Goal: Task Accomplishment & Management: Manage account settings

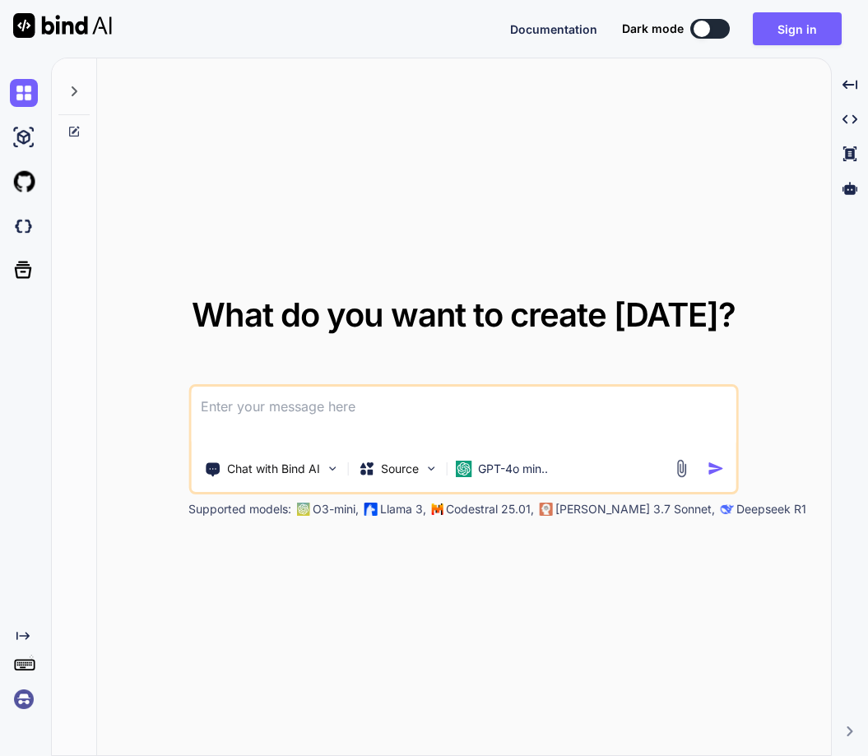
click at [21, 700] on img at bounding box center [24, 700] width 28 height 28
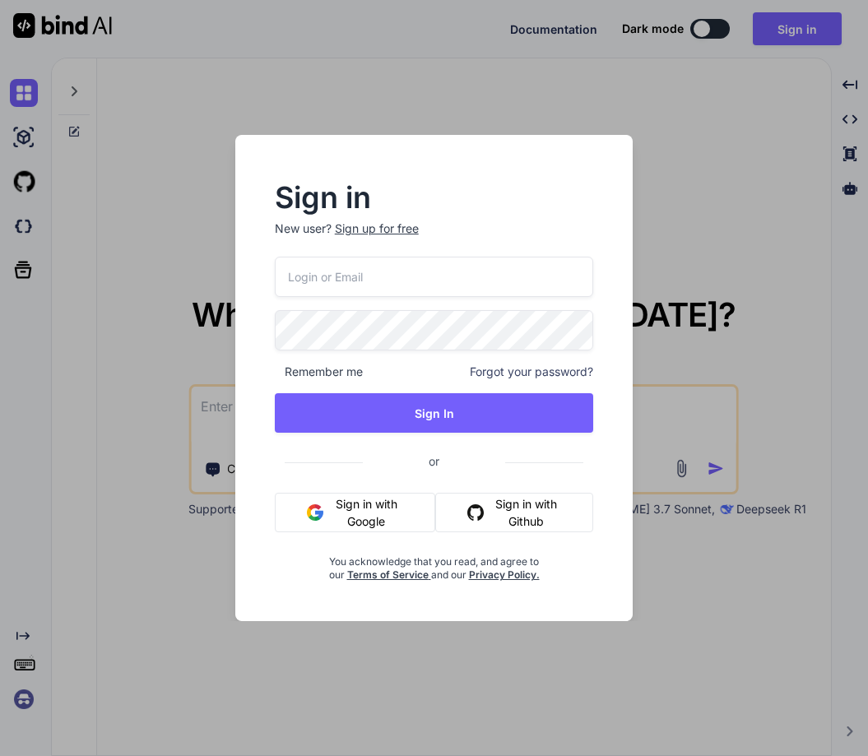
click at [330, 277] on input "email" at bounding box center [434, 277] width 319 height 40
paste input "[EMAIL_ADDRESS][DOMAIN_NAME]"
type input "[EMAIL_ADDRESS][DOMAIN_NAME]"
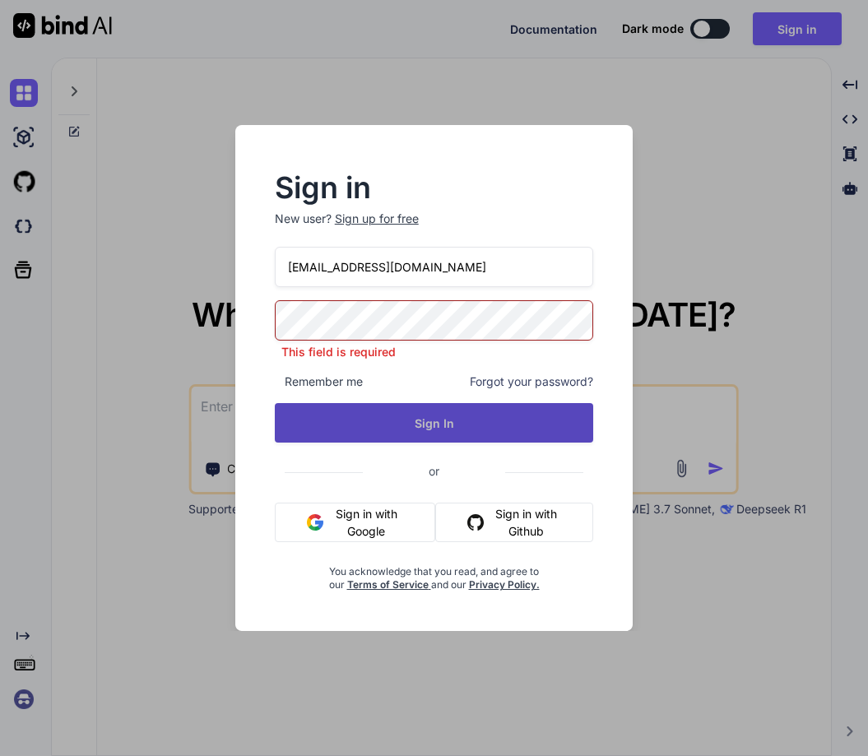
click at [430, 422] on button "Sign In" at bounding box center [434, 423] width 319 height 40
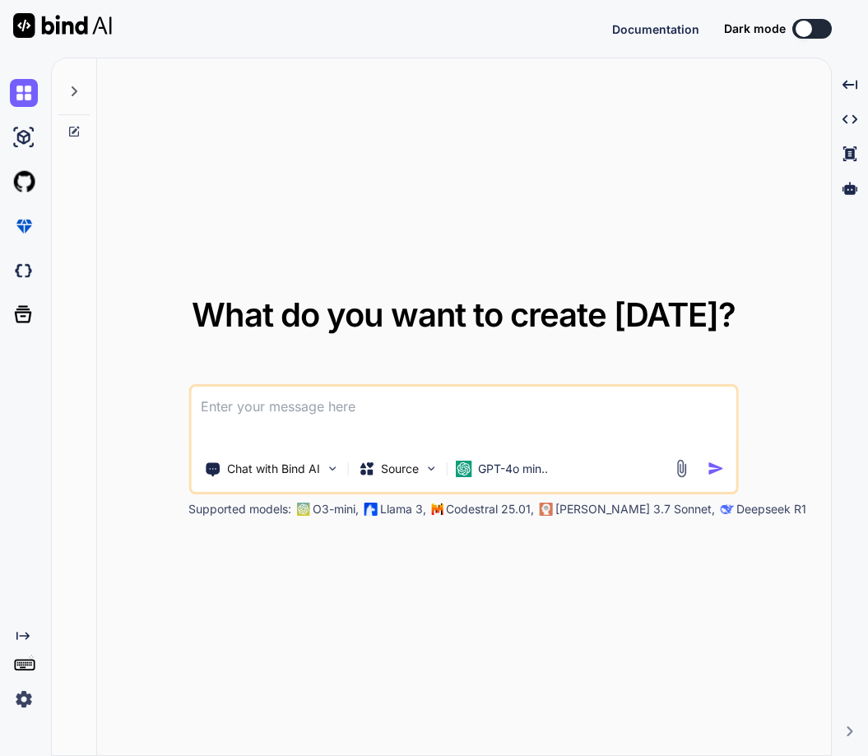
click at [14, 703] on img at bounding box center [24, 700] width 28 height 28
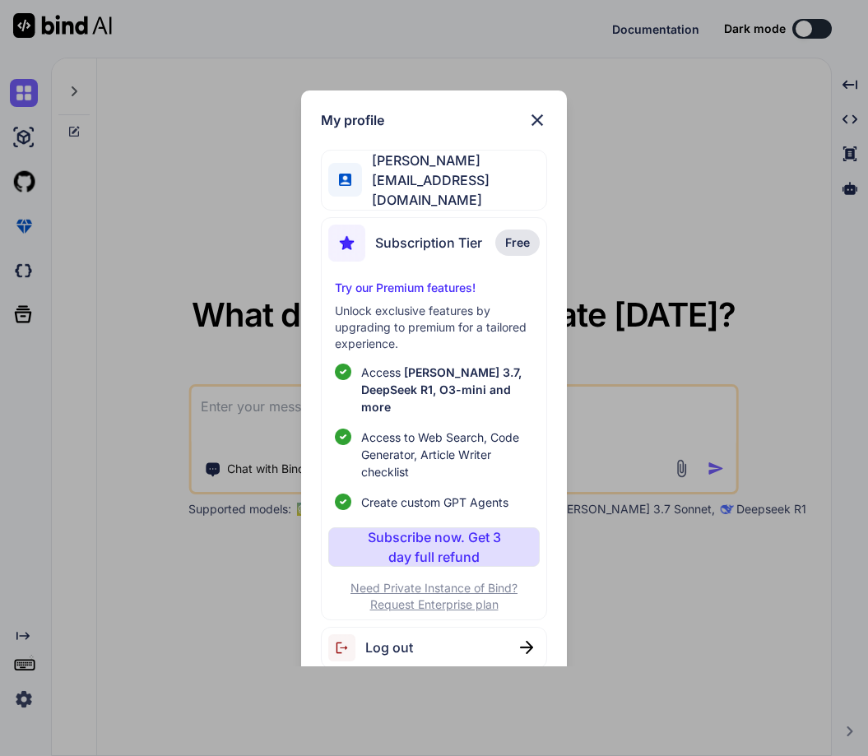
click at [90, 495] on div "My profile Seiichi Miyanohara miyanohara@nbi.academy Subscription Tier Free Try…" at bounding box center [434, 378] width 868 height 756
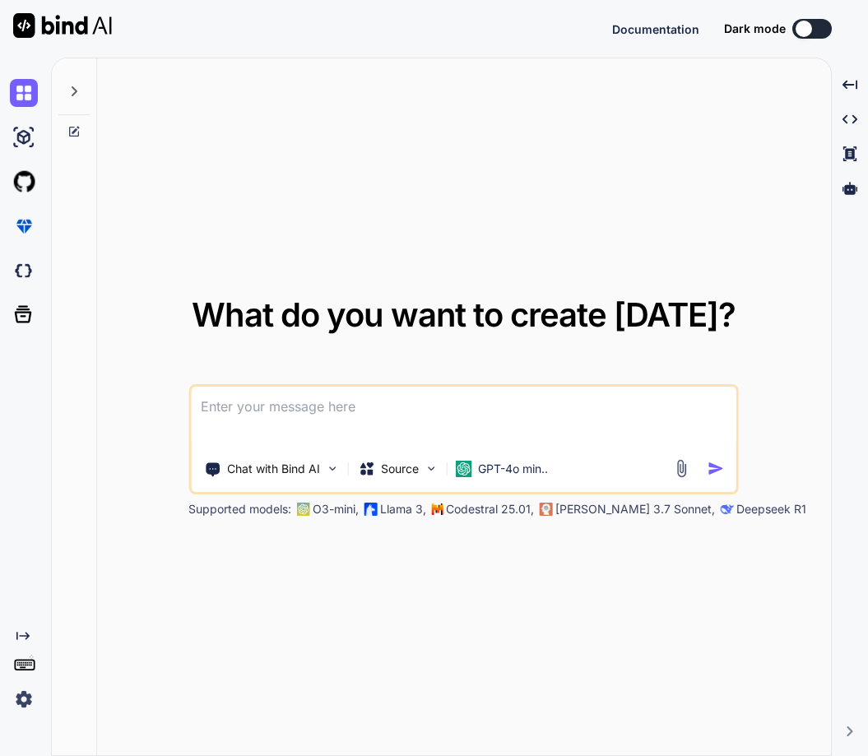
type textarea "x"
click at [454, 658] on div "What do you want to create [DATE]? Chat with Bind AI Source GPT-4o min.. Suppor…" at bounding box center [464, 407] width 734 height 699
click at [25, 694] on img at bounding box center [24, 700] width 28 height 28
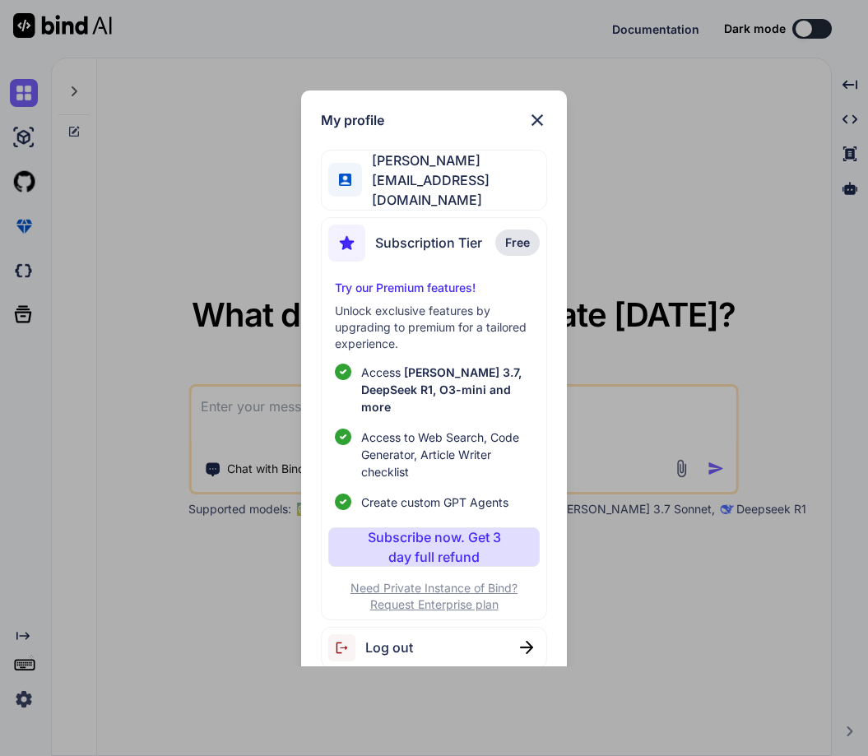
click at [411, 641] on div "Log out" at bounding box center [434, 648] width 226 height 42
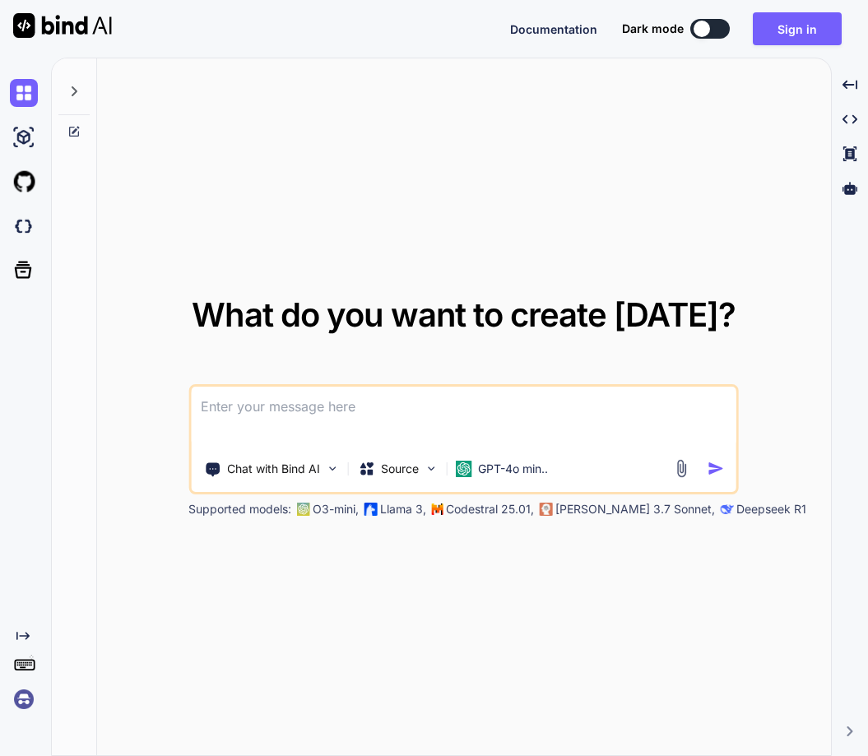
click at [14, 699] on img at bounding box center [24, 700] width 28 height 28
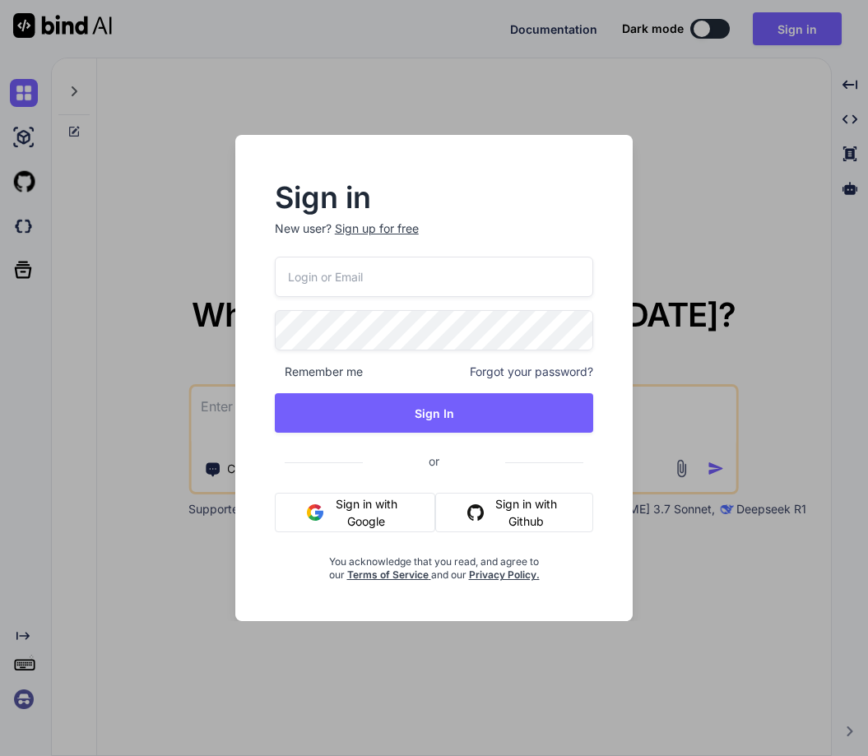
click at [346, 278] on input "email" at bounding box center [434, 277] width 319 height 40
paste input "[EMAIL_ADDRESS][DOMAIN_NAME]"
type input "[EMAIL_ADDRESS][DOMAIN_NAME]"
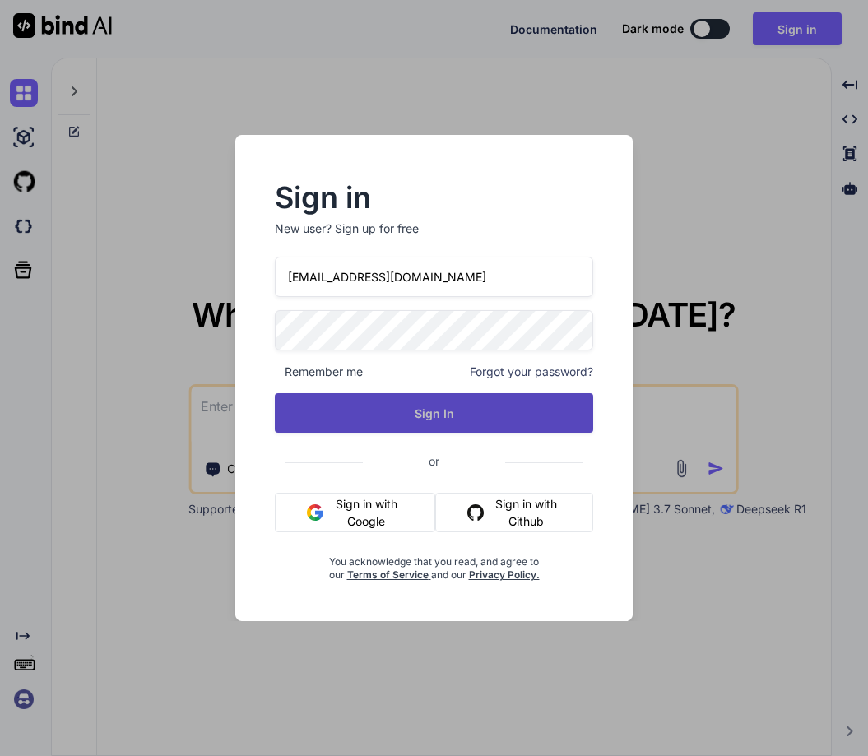
click at [441, 420] on button "Sign In" at bounding box center [434, 413] width 319 height 40
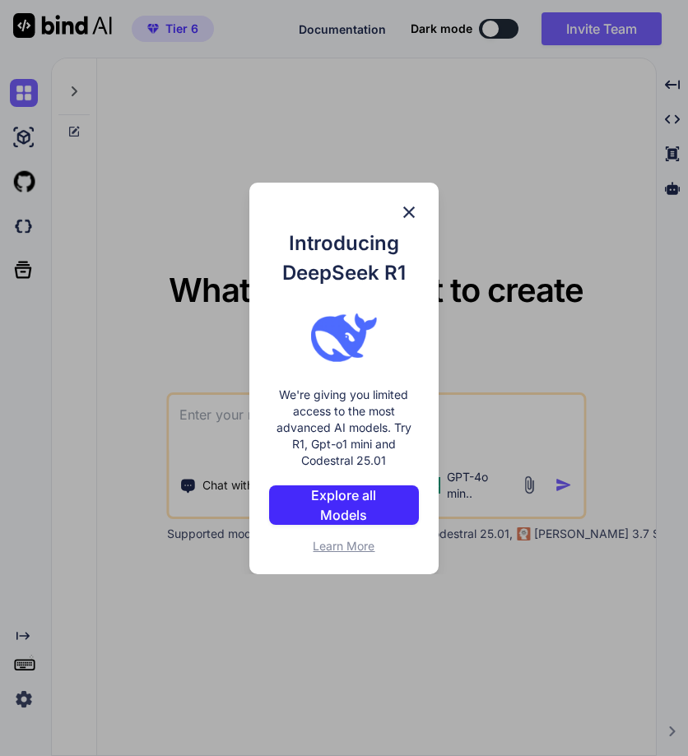
click at [407, 203] on img at bounding box center [409, 212] width 20 height 20
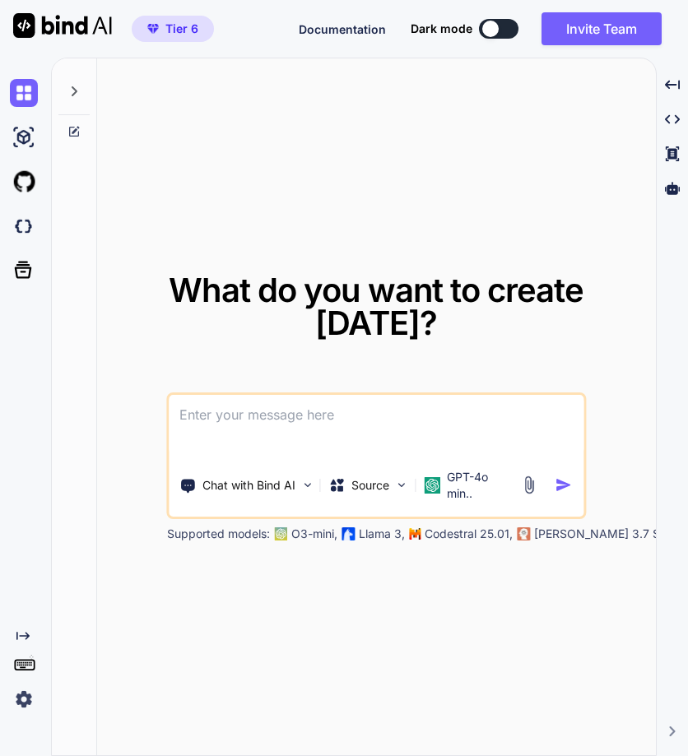
click at [25, 695] on img at bounding box center [24, 700] width 28 height 28
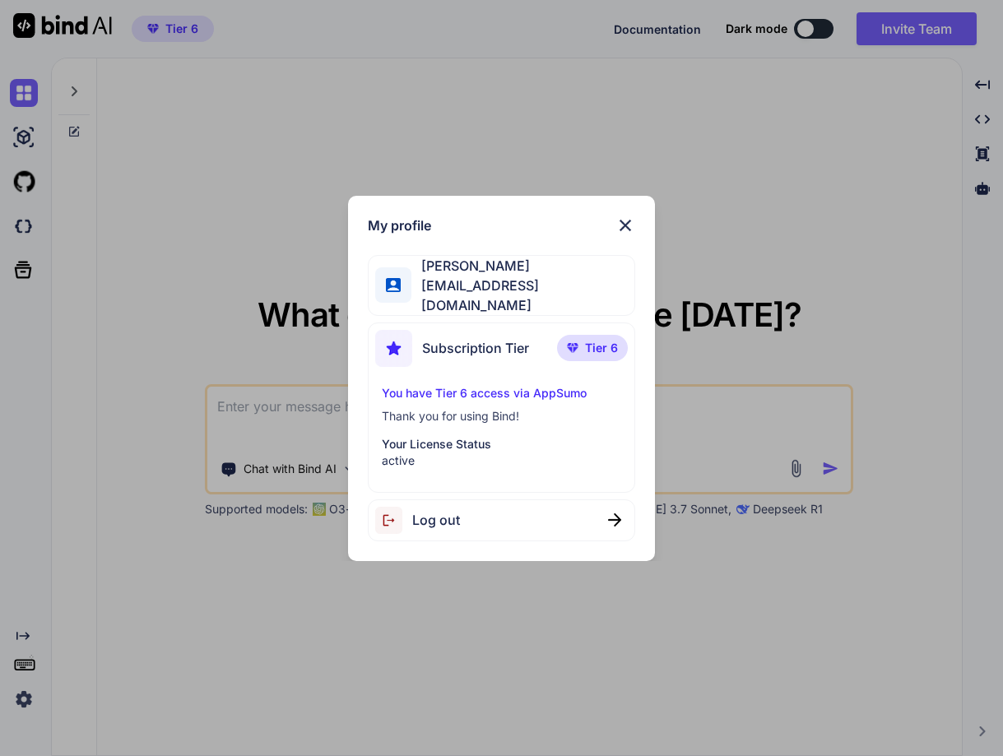
click at [625, 226] on img at bounding box center [626, 226] width 20 height 20
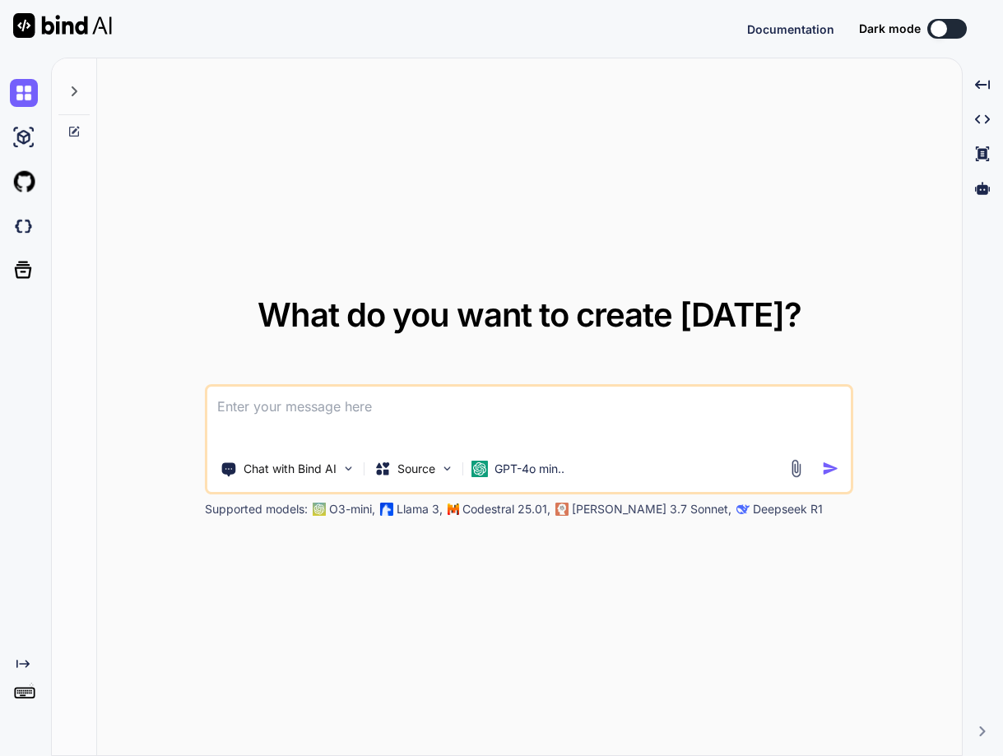
type textarea "x"
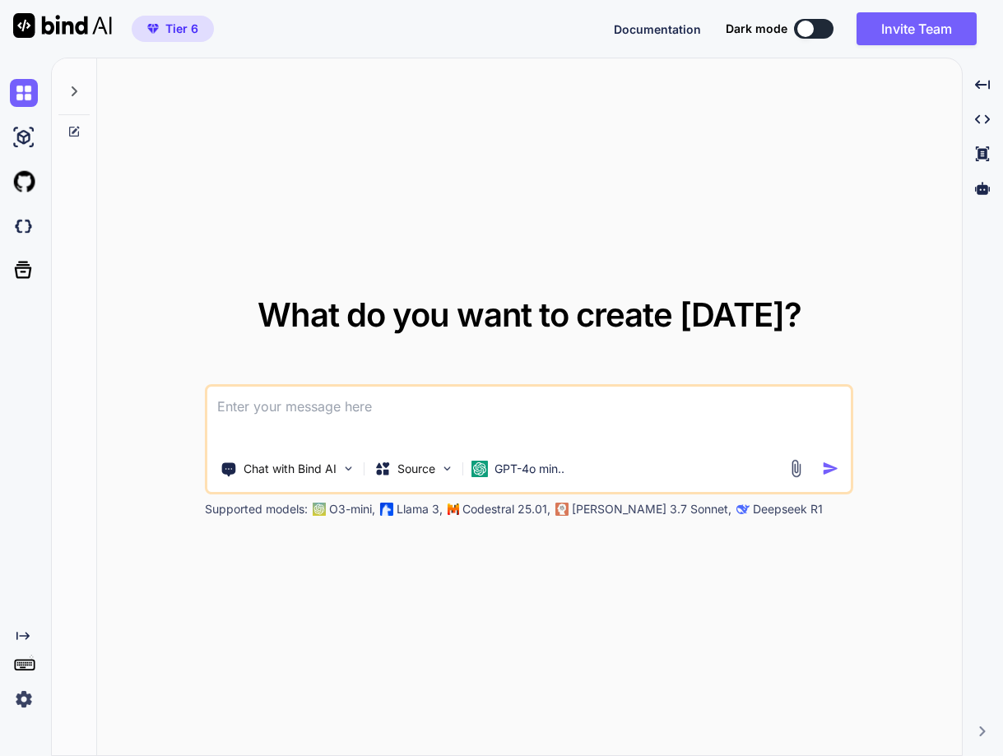
click at [24, 699] on img at bounding box center [24, 700] width 28 height 28
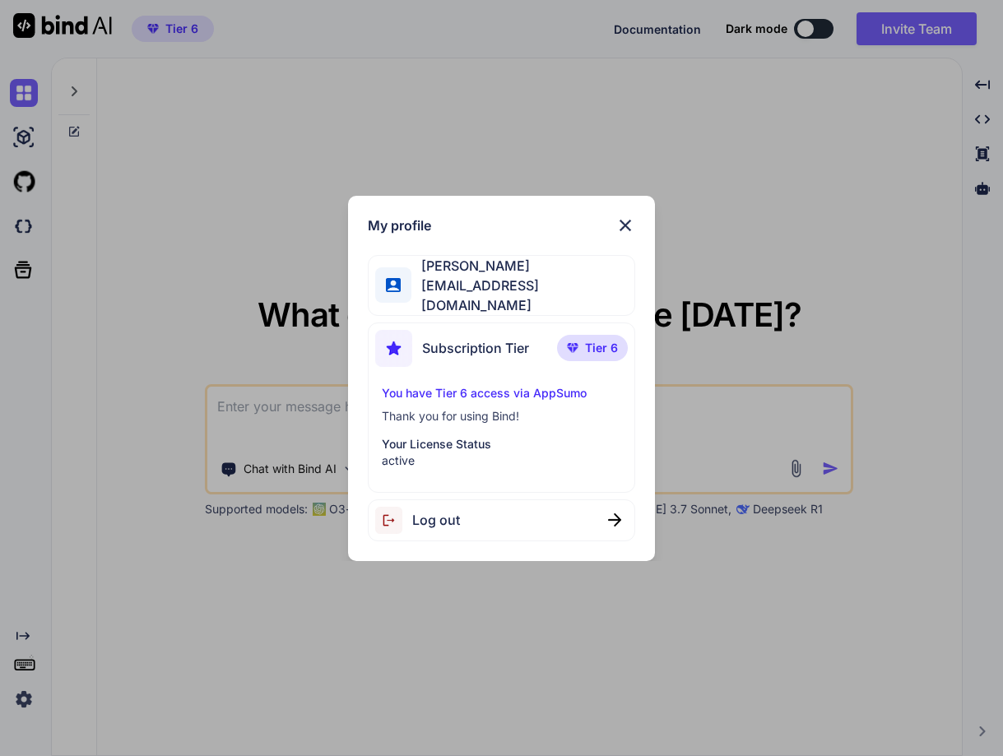
click at [419, 521] on span "Log out" at bounding box center [436, 520] width 48 height 20
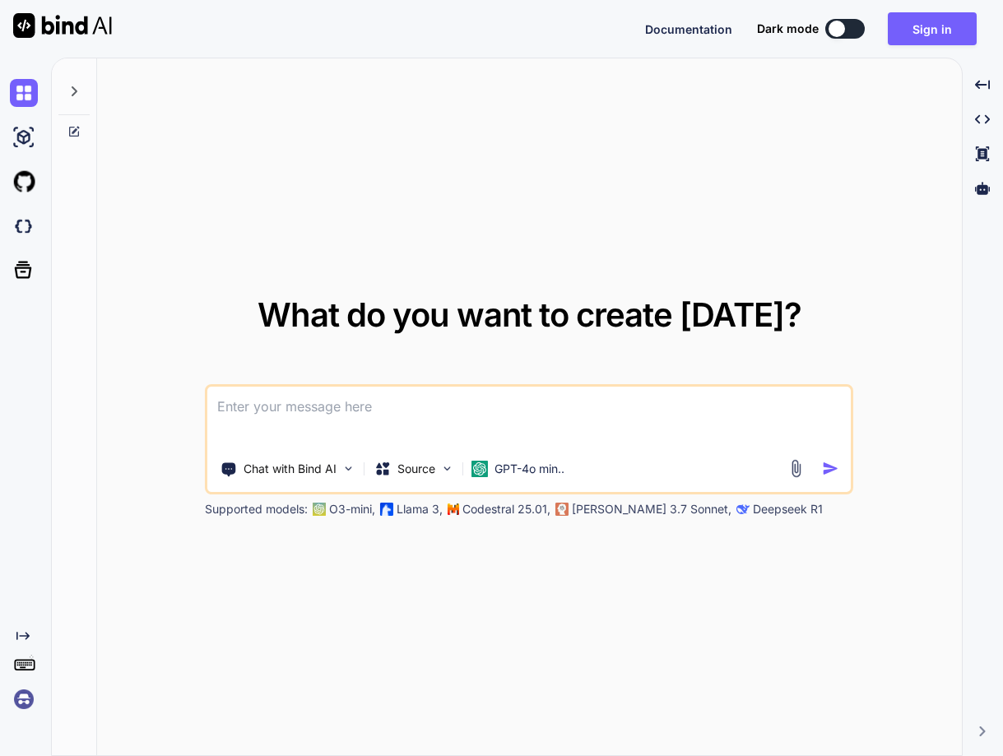
click at [15, 704] on img at bounding box center [24, 700] width 28 height 28
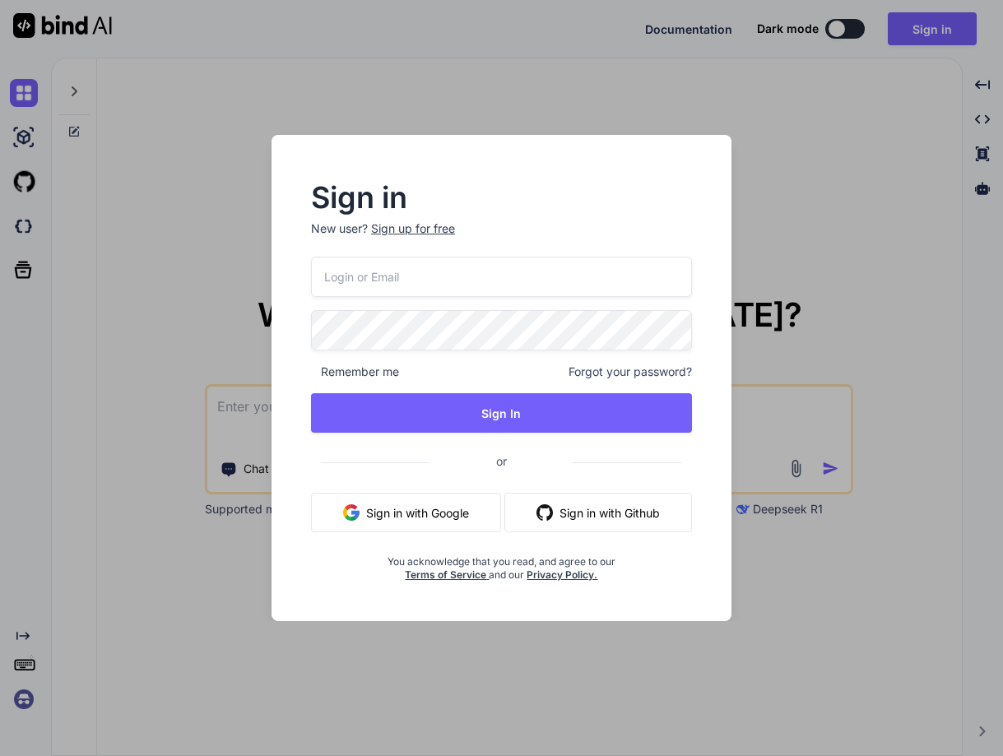
click at [379, 280] on input "email" at bounding box center [501, 277] width 381 height 40
paste input "[EMAIL_ADDRESS][DOMAIN_NAME]"
type input "[EMAIL_ADDRESS][DOMAIN_NAME]"
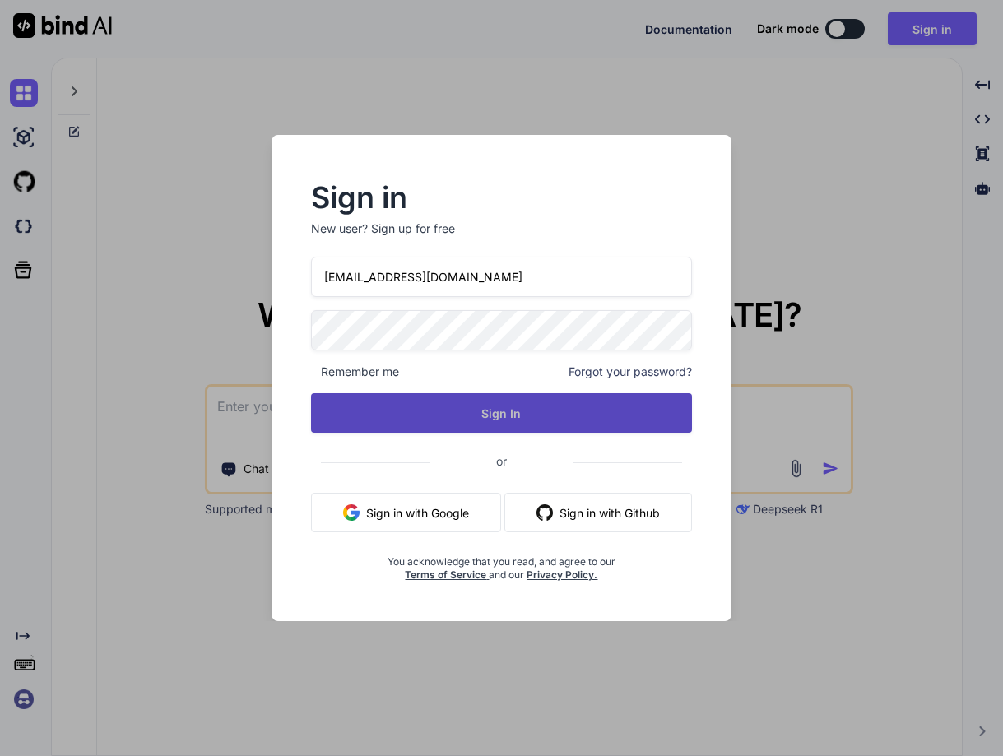
click at [480, 407] on button "Sign In" at bounding box center [501, 413] width 381 height 40
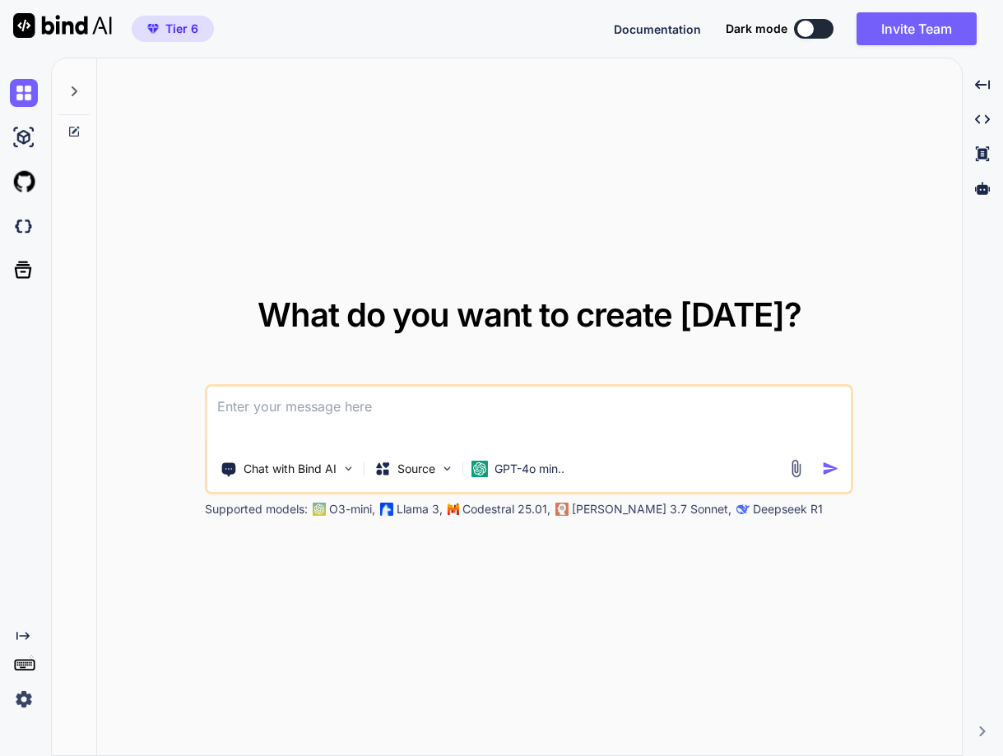
click at [21, 697] on img at bounding box center [24, 700] width 28 height 28
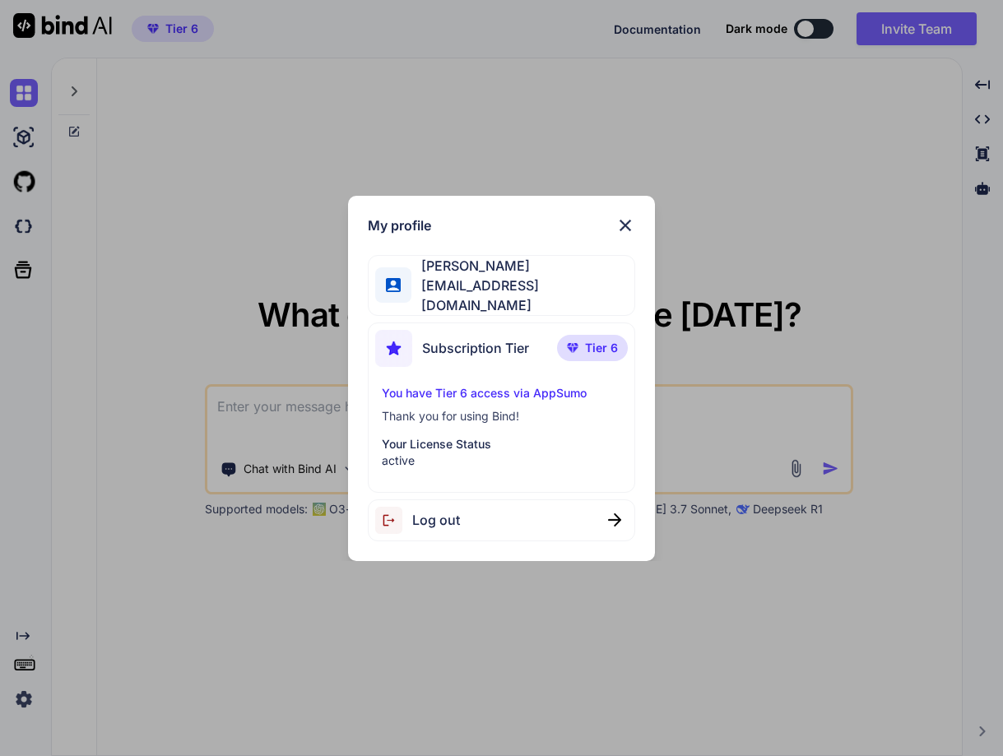
click at [465, 517] on div "Log out" at bounding box center [501, 521] width 267 height 42
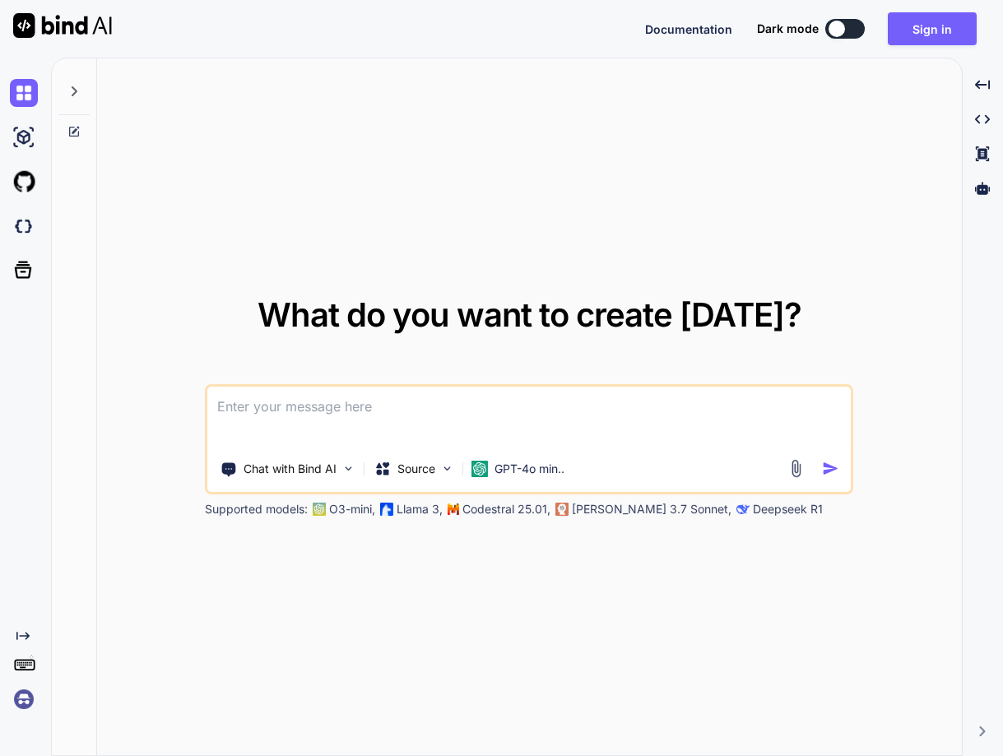
click at [22, 691] on img at bounding box center [24, 700] width 28 height 28
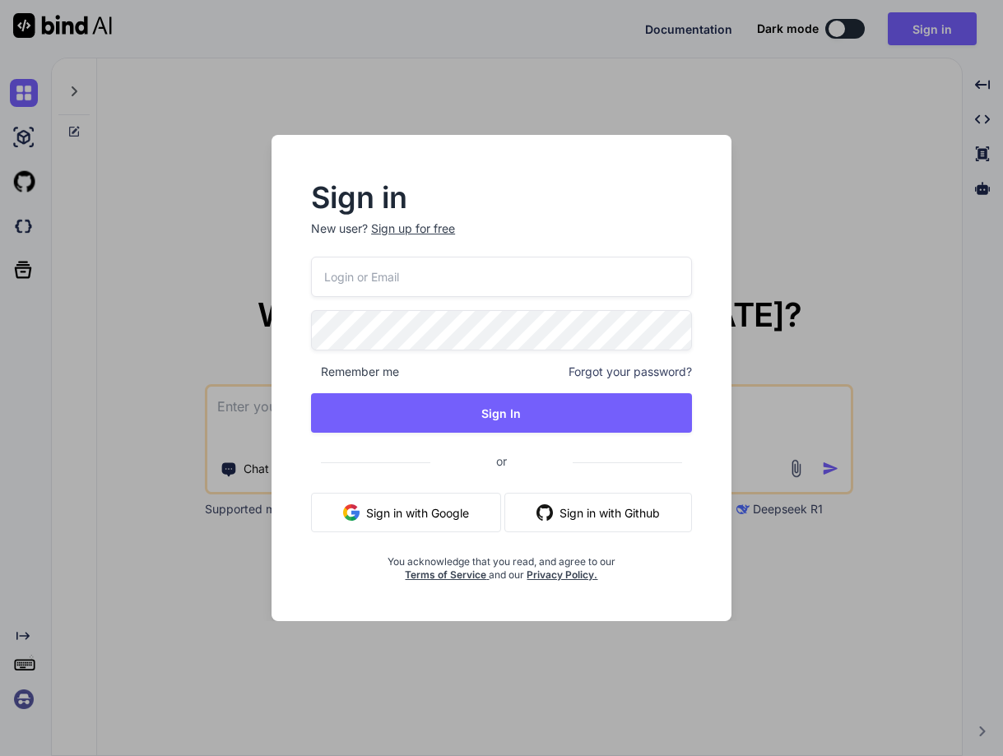
click at [356, 280] on input "email" at bounding box center [501, 277] width 381 height 40
paste input "[EMAIL_ADDRESS][DOMAIN_NAME]"
type input "[EMAIL_ADDRESS][DOMAIN_NAME]"
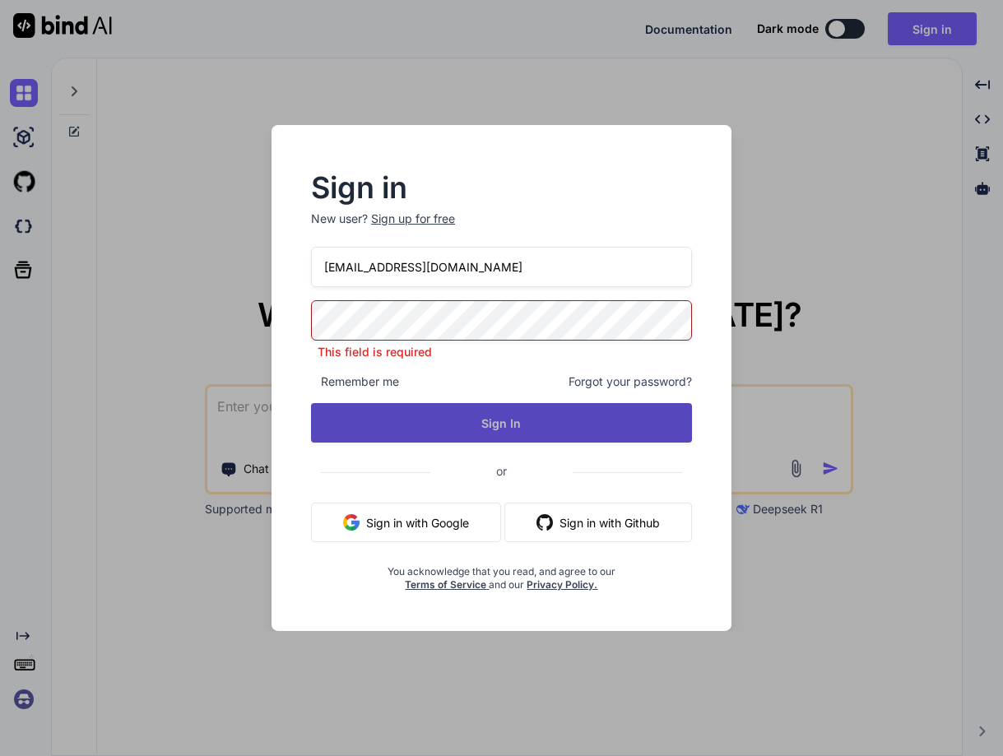
click at [443, 419] on button "Sign In" at bounding box center [501, 423] width 381 height 40
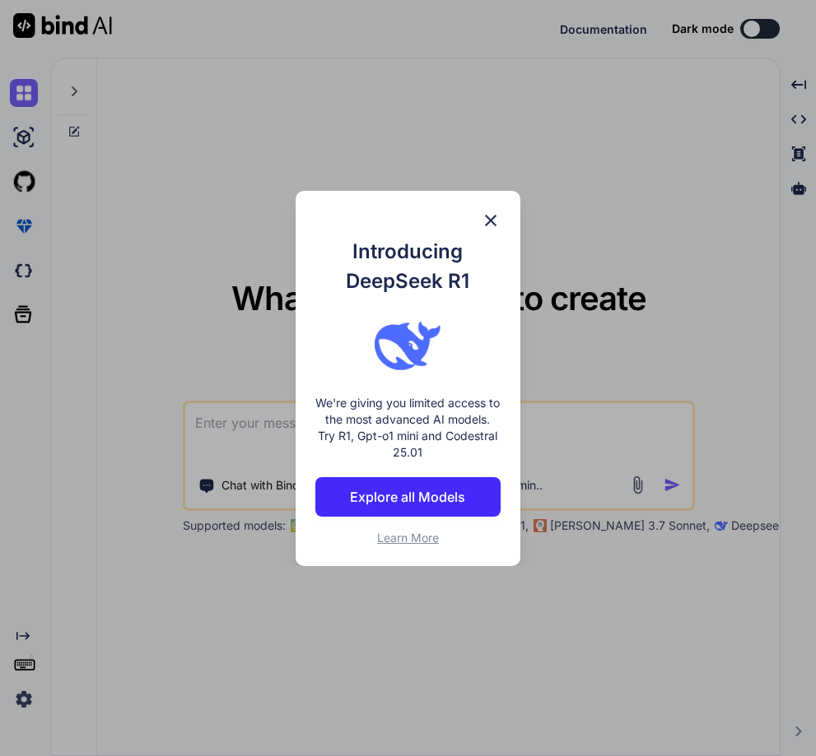
click at [486, 216] on img at bounding box center [491, 221] width 20 height 20
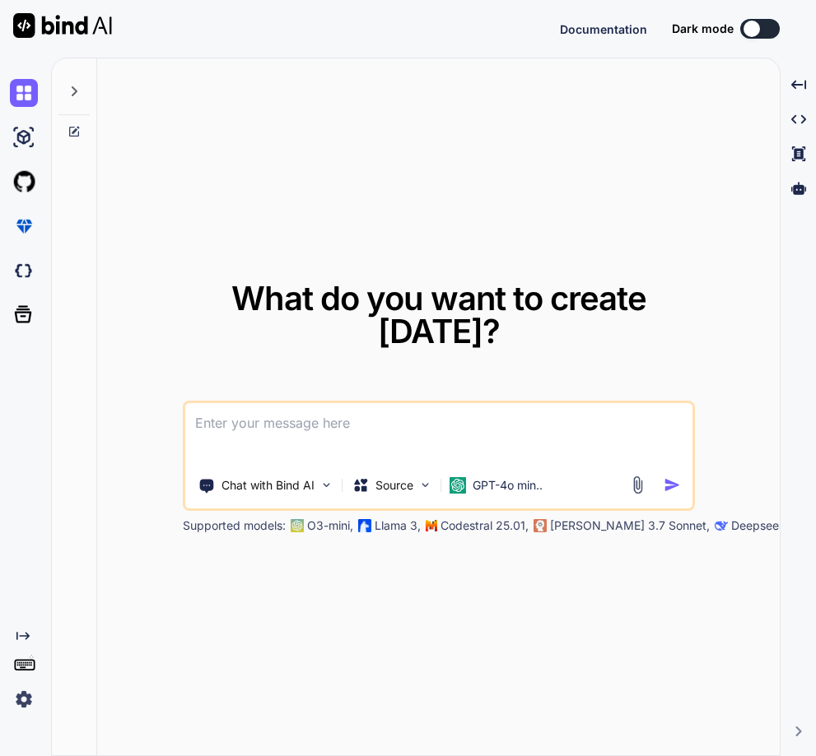
click at [26, 703] on img at bounding box center [24, 700] width 28 height 28
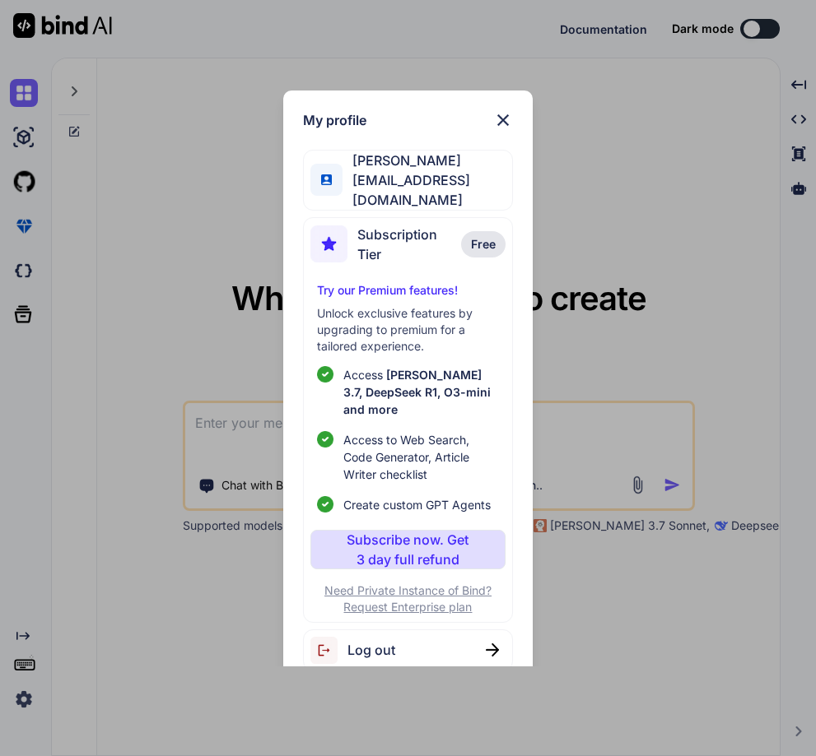
click at [173, 621] on div "My profile Seiichi Miyanohara miyanohara@nbi.academy Subscription Tier Free Try…" at bounding box center [408, 378] width 816 height 756
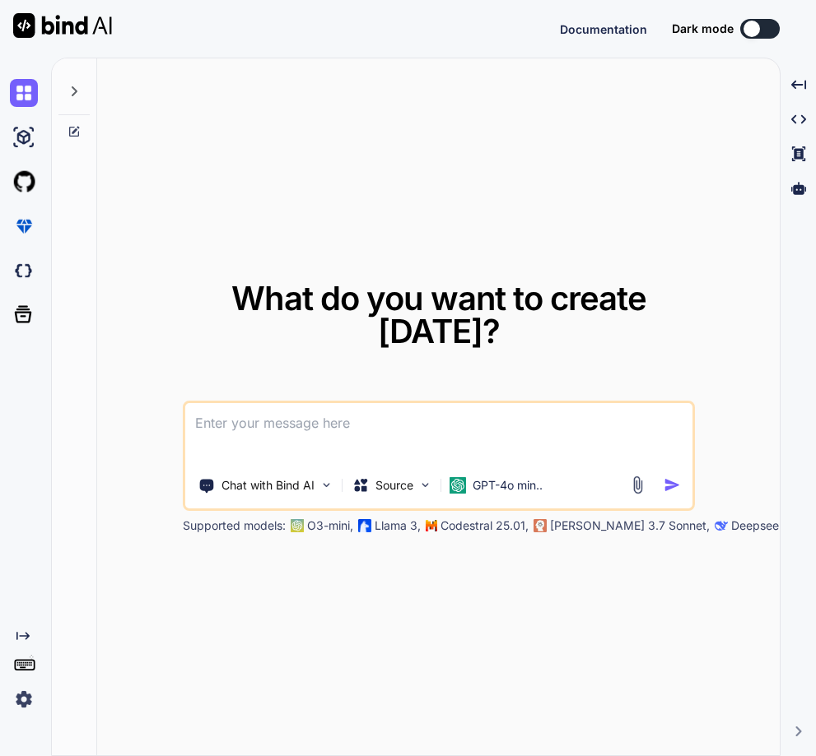
click at [25, 695] on img at bounding box center [24, 700] width 28 height 28
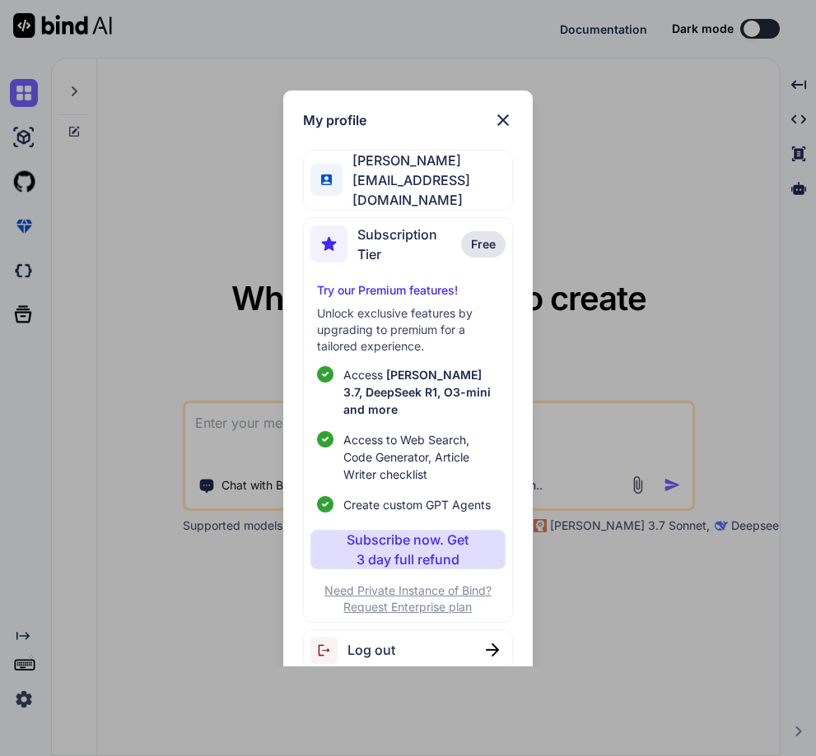
click at [388, 640] on span "Log out" at bounding box center [371, 650] width 48 height 20
